Goal: Download file/media

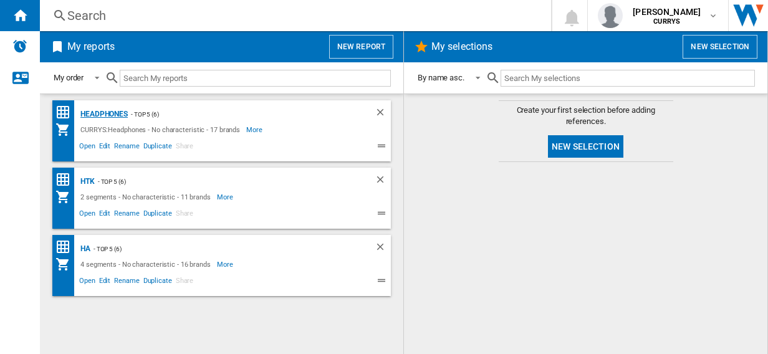
click at [90, 114] on div "Headphones" at bounding box center [102, 115] width 51 height 16
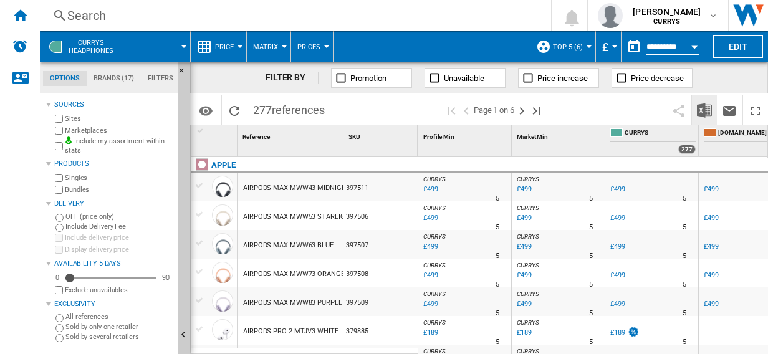
click at [704, 111] on img "Download in Excel" at bounding box center [704, 110] width 15 height 15
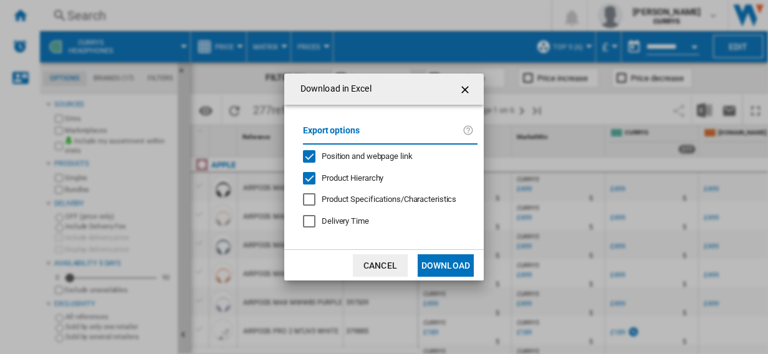
click at [448, 264] on button "Download" at bounding box center [446, 266] width 56 height 22
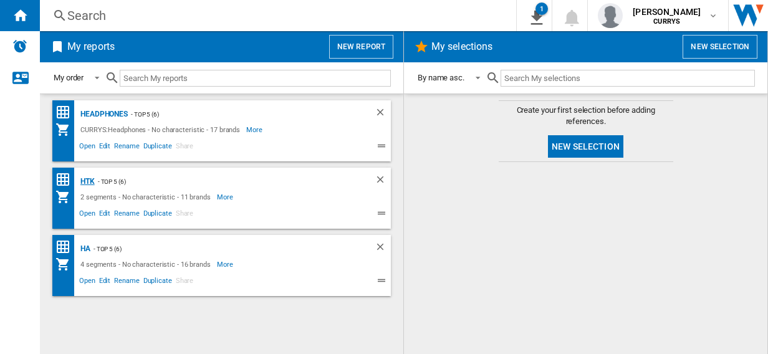
click at [89, 178] on div "HTK" at bounding box center [85, 182] width 17 height 16
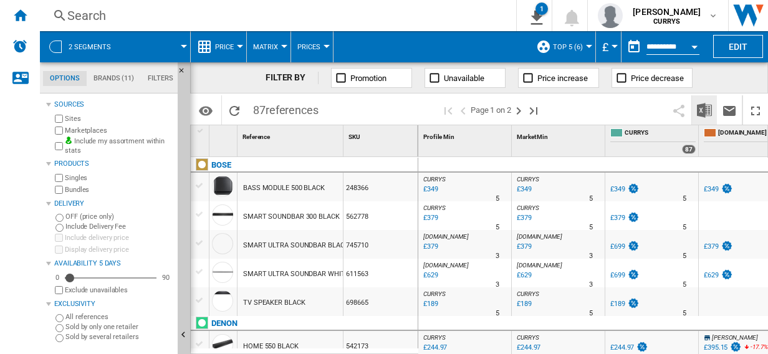
click at [702, 109] on img "Download in Excel" at bounding box center [704, 110] width 15 height 15
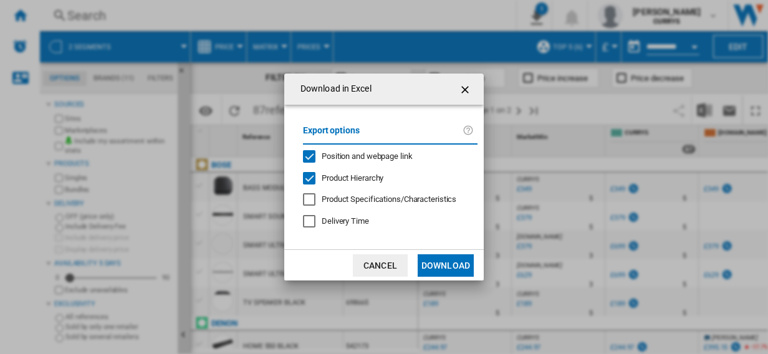
click at [450, 264] on button "Download" at bounding box center [446, 266] width 56 height 22
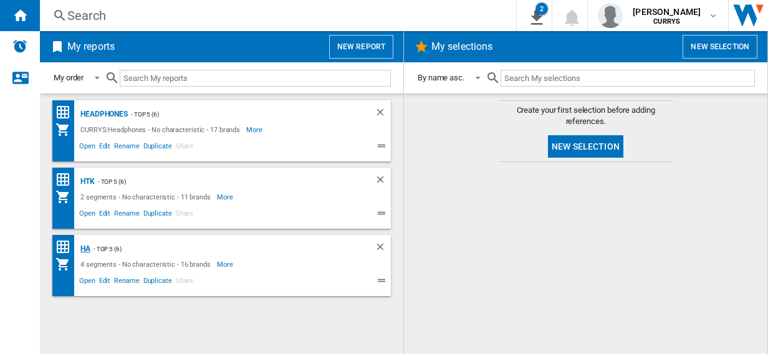
click at [85, 248] on div "HA" at bounding box center [83, 249] width 13 height 16
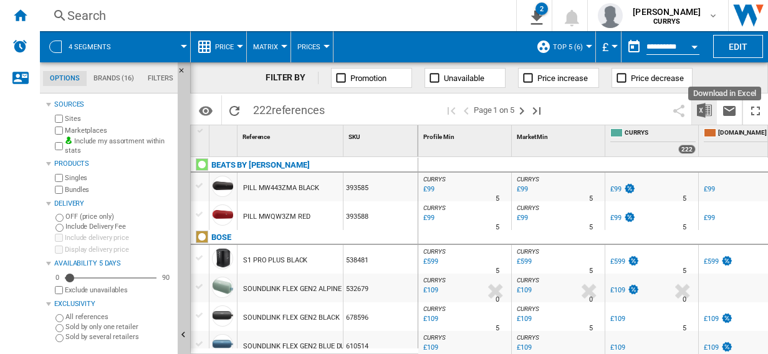
click at [705, 110] on img "Download in Excel" at bounding box center [704, 110] width 15 height 15
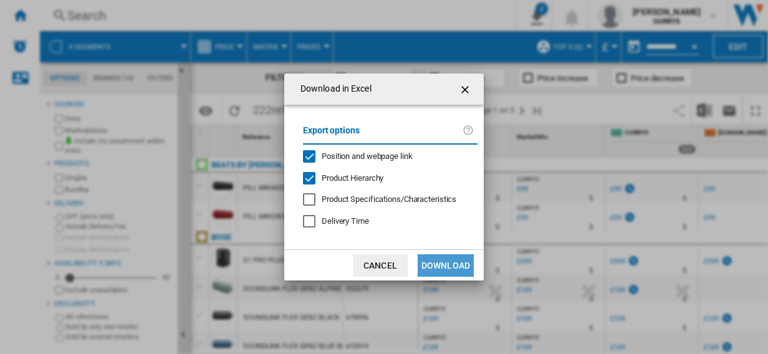
click at [448, 264] on button "Download" at bounding box center [446, 266] width 56 height 22
